Goal: Task Accomplishment & Management: Use online tool/utility

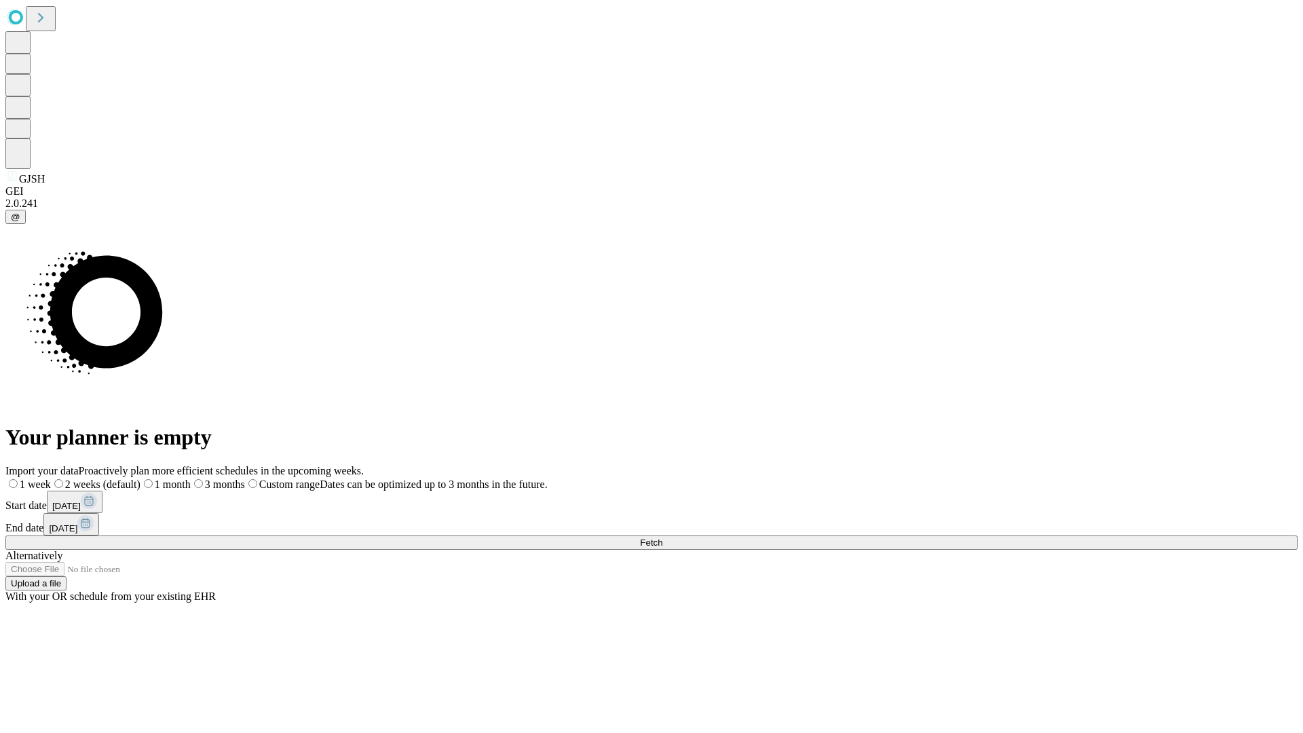
click at [662, 537] on span "Fetch" at bounding box center [651, 542] width 22 height 10
